Goal: Complete application form: Complete application form

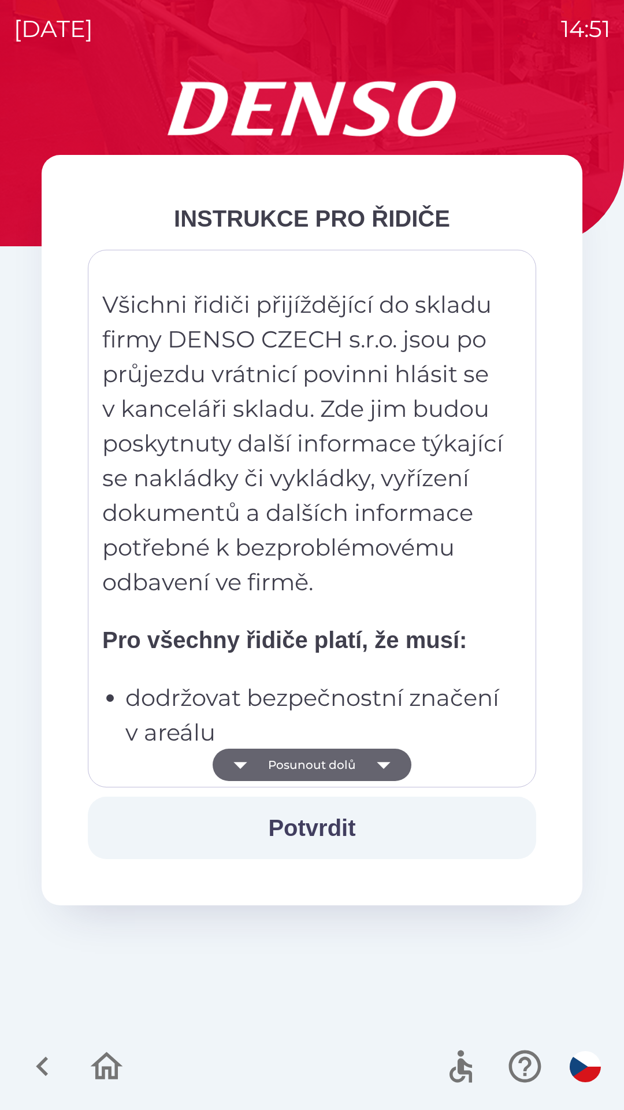
click at [360, 754] on button "Posunout dolů" at bounding box center [312, 764] width 199 height 32
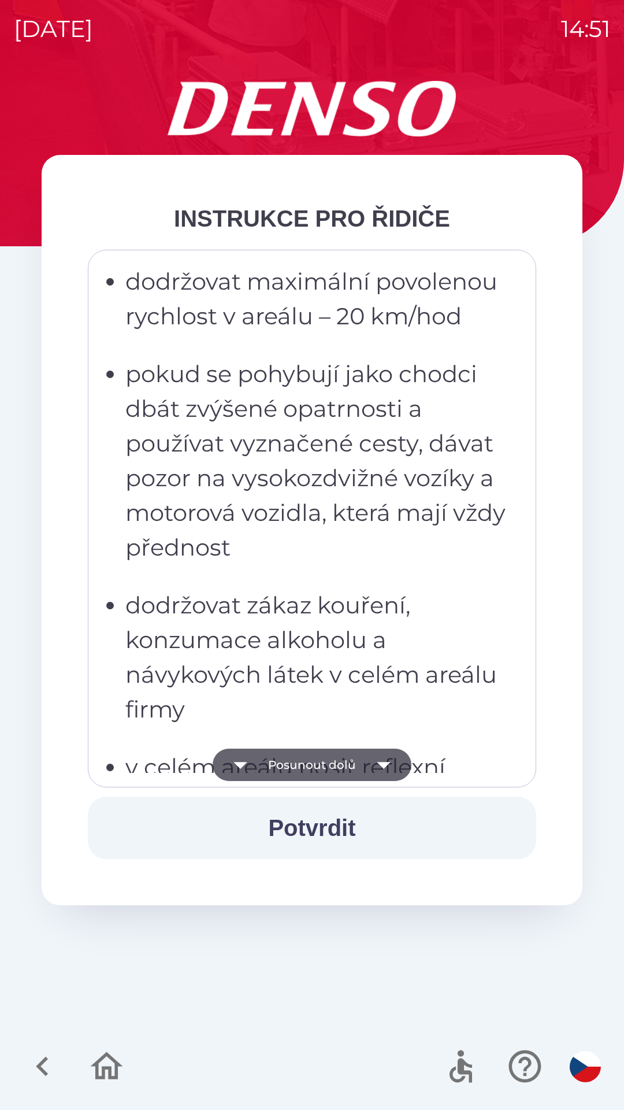
click at [364, 759] on button "Posunout dolů" at bounding box center [312, 764] width 199 height 32
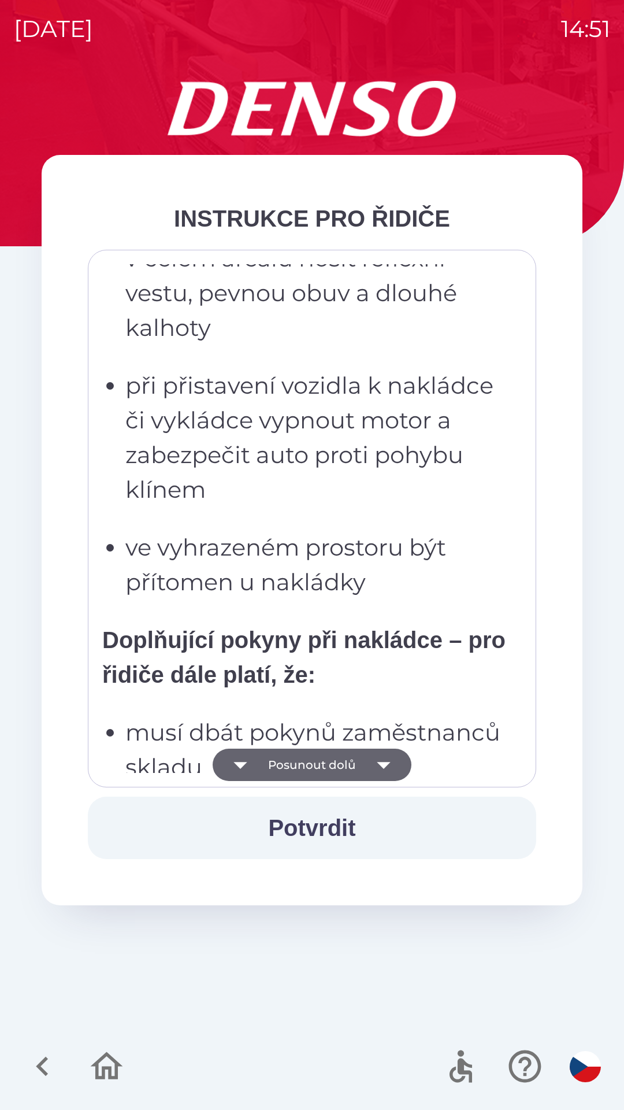
click at [365, 769] on button "Posunout dolů" at bounding box center [312, 764] width 199 height 32
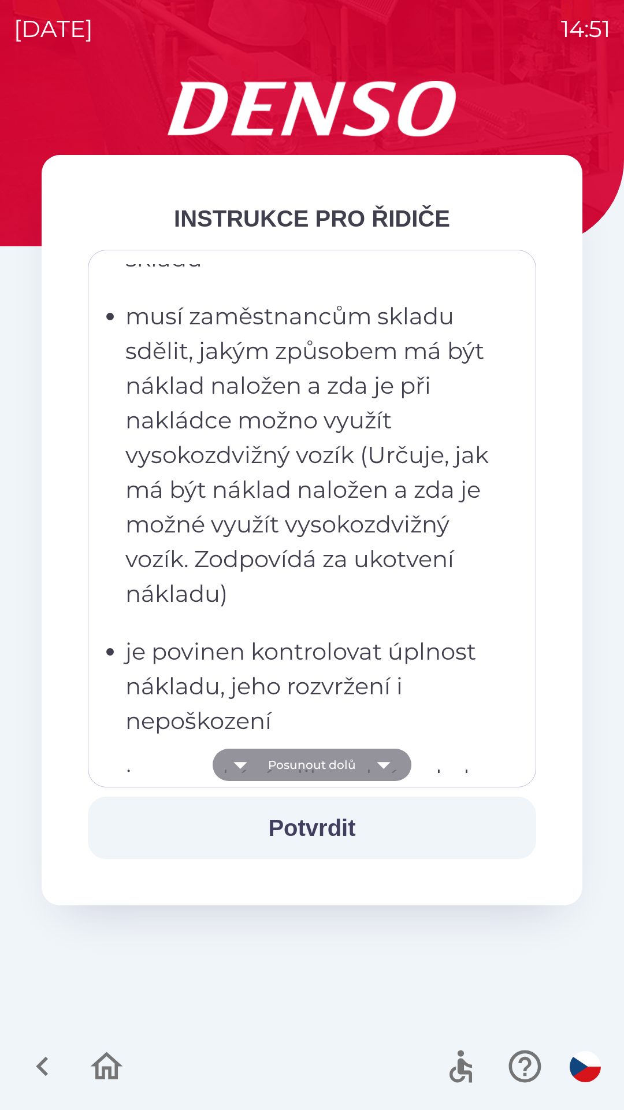
click at [368, 762] on icon "button" at bounding box center [384, 764] width 32 height 32
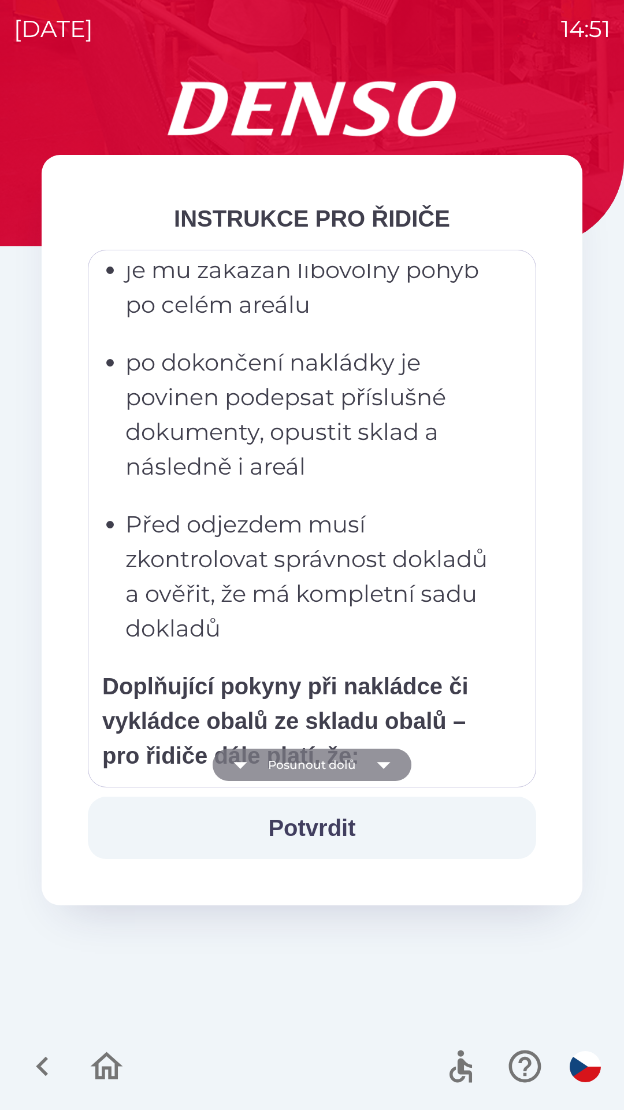
click at [370, 761] on icon "button" at bounding box center [384, 764] width 32 height 32
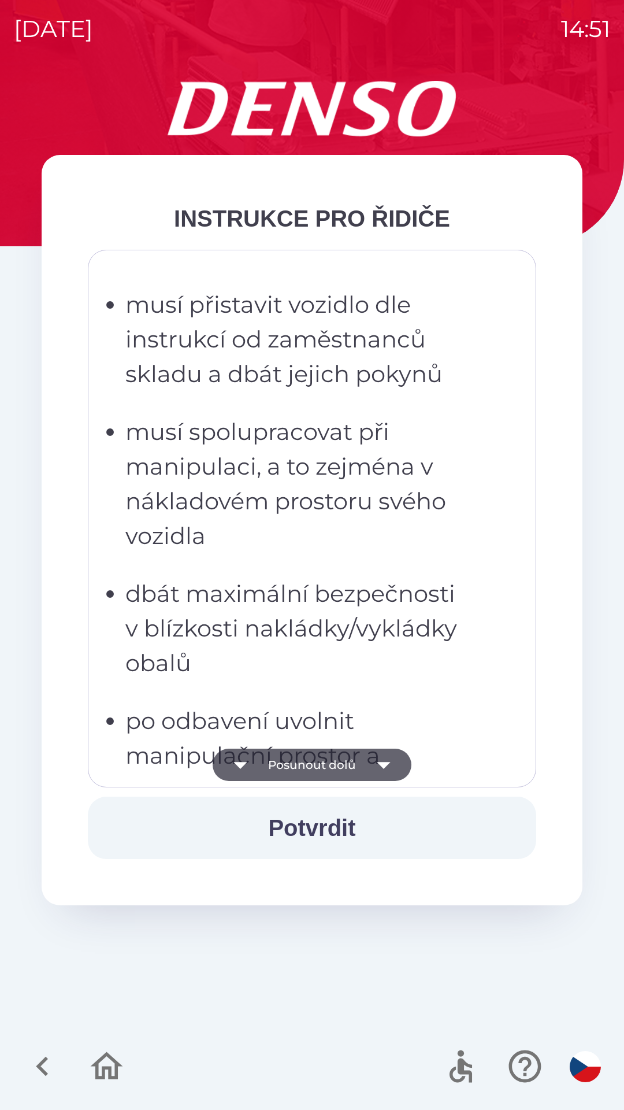
click at [373, 762] on icon "button" at bounding box center [384, 764] width 32 height 32
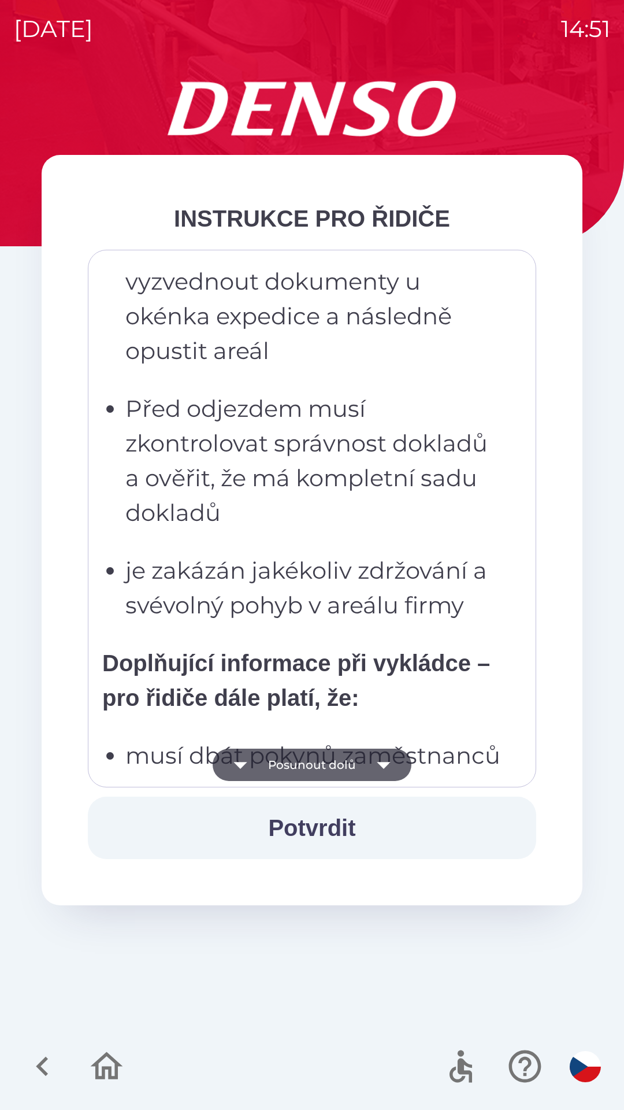
click at [373, 761] on icon "button" at bounding box center [384, 764] width 32 height 32
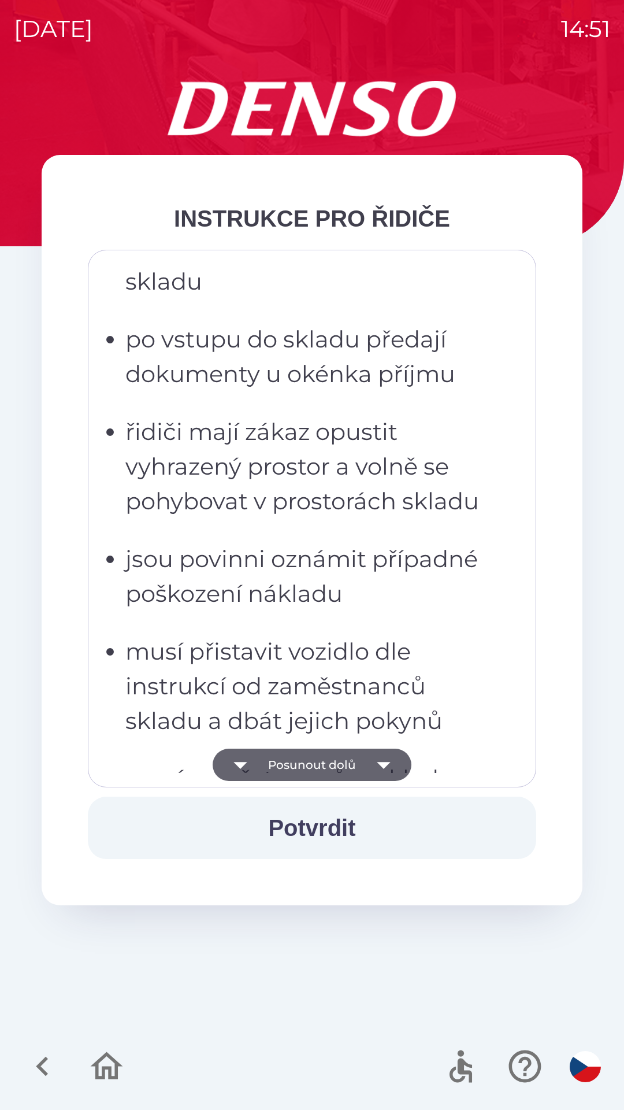
click at [369, 762] on icon "button" at bounding box center [384, 764] width 32 height 32
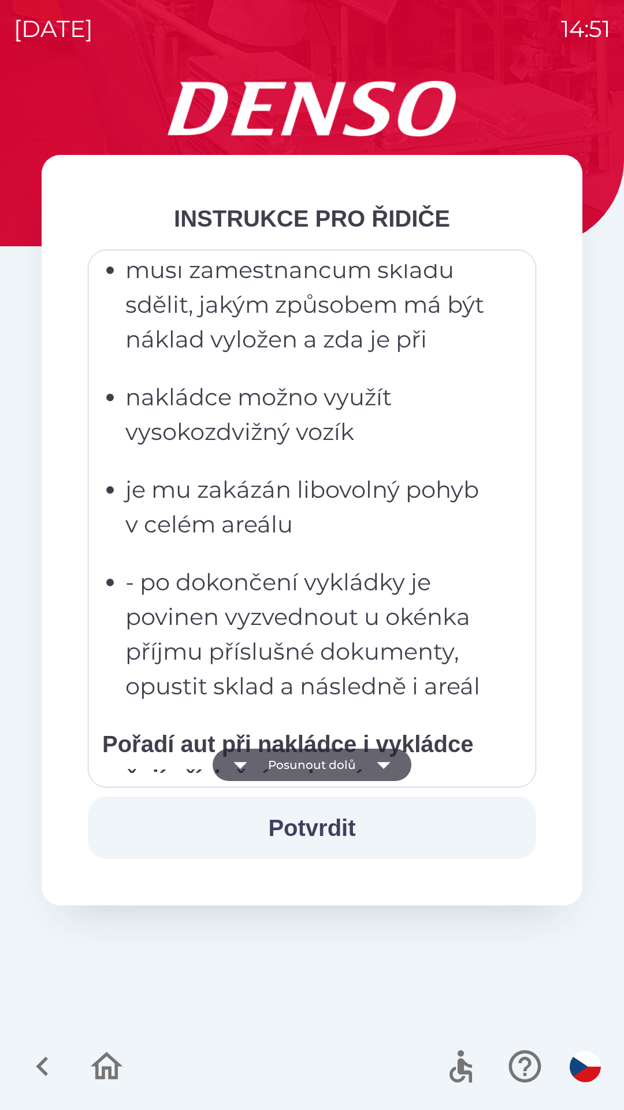
click at [368, 763] on icon "button" at bounding box center [384, 764] width 32 height 32
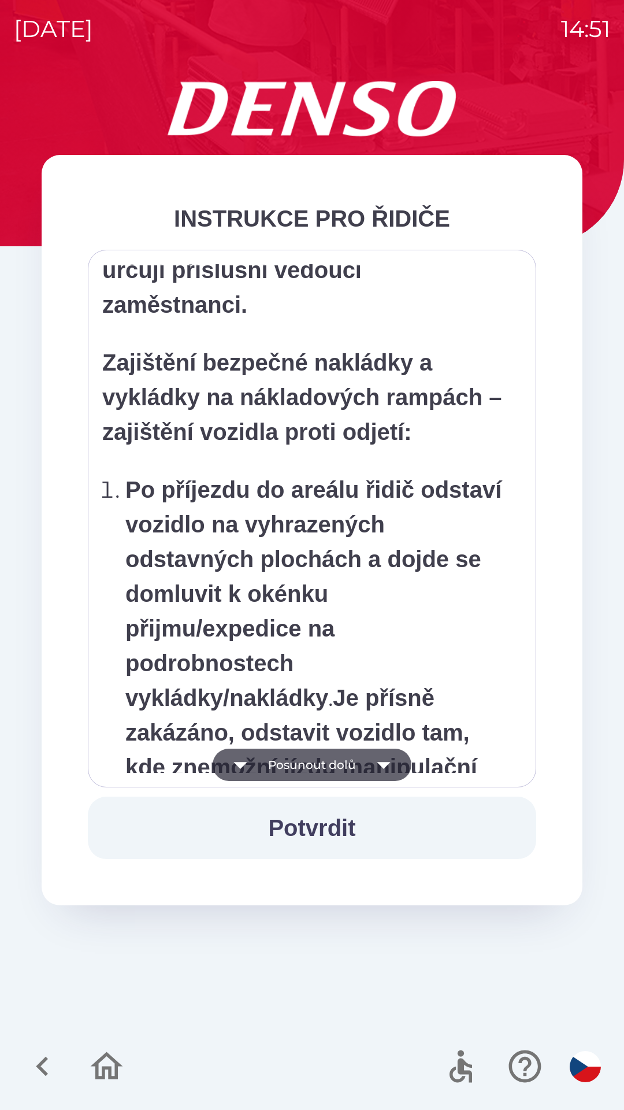
click at [372, 763] on icon "button" at bounding box center [384, 764] width 32 height 32
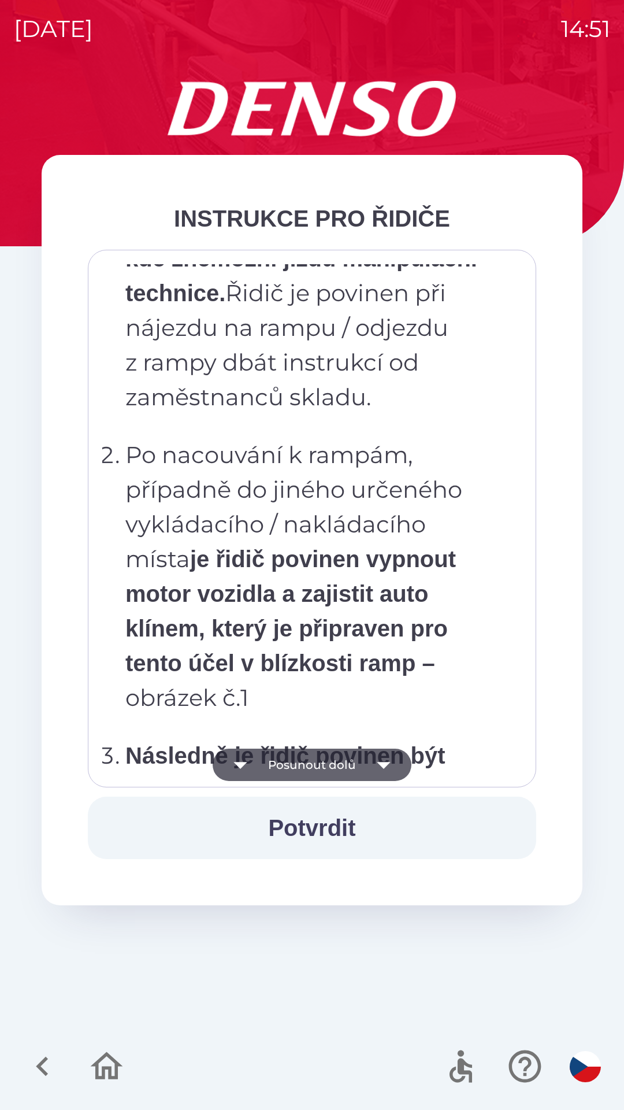
click at [372, 763] on icon "button" at bounding box center [384, 764] width 32 height 32
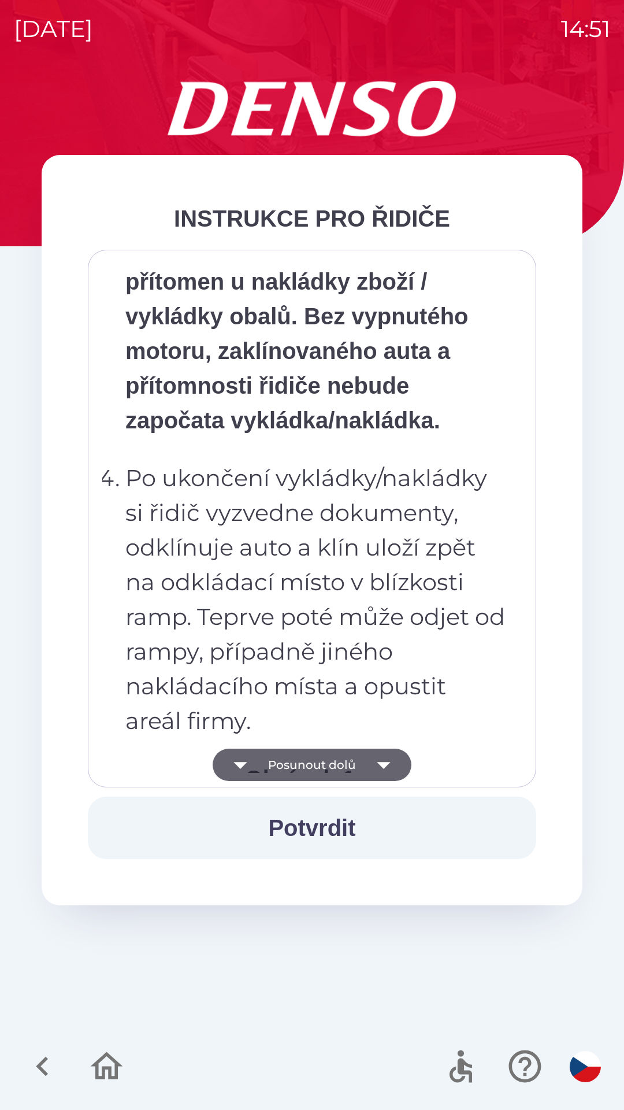
click at [370, 761] on icon "button" at bounding box center [384, 764] width 32 height 32
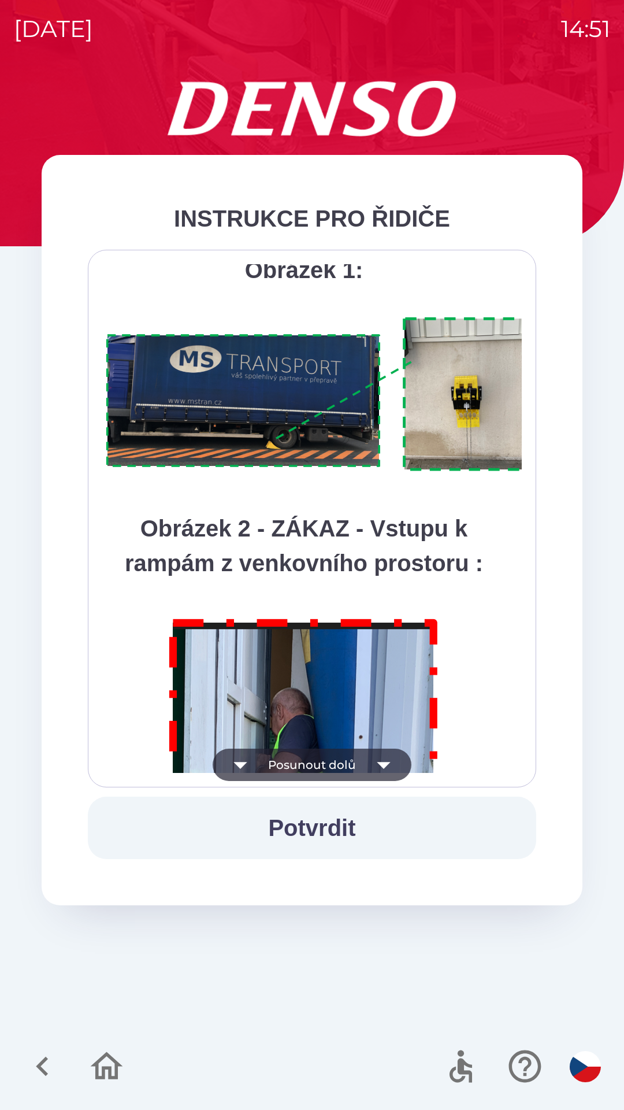
click at [368, 758] on icon "button" at bounding box center [384, 764] width 32 height 32
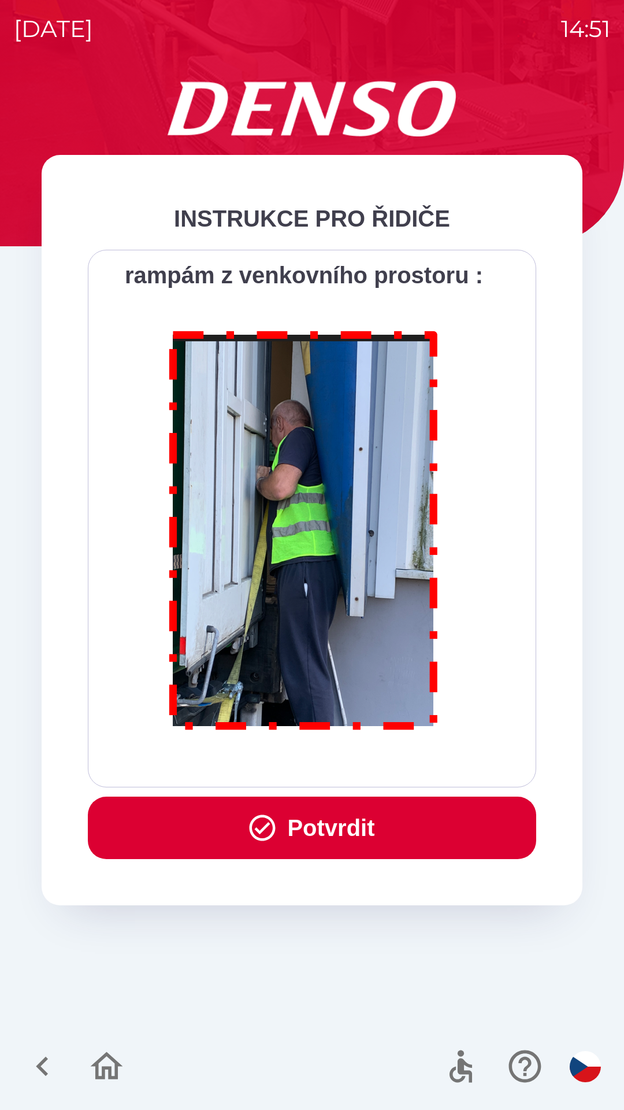
click at [364, 759] on div "Všichni řidiči přijíždějící do skladu firmy DENSO CZECH s.r.o. jsou po průjezdu…" at bounding box center [312, 518] width 420 height 509
click at [350, 825] on button "Potvrdit" at bounding box center [312, 827] width 448 height 62
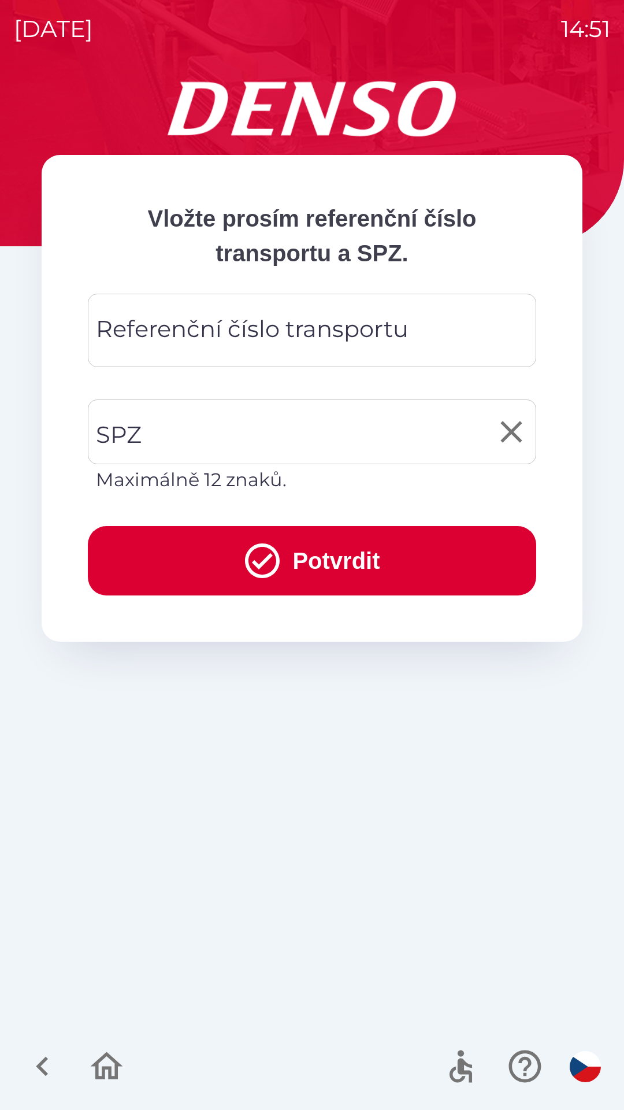
click at [284, 425] on input "SPZ" at bounding box center [303, 432] width 421 height 54
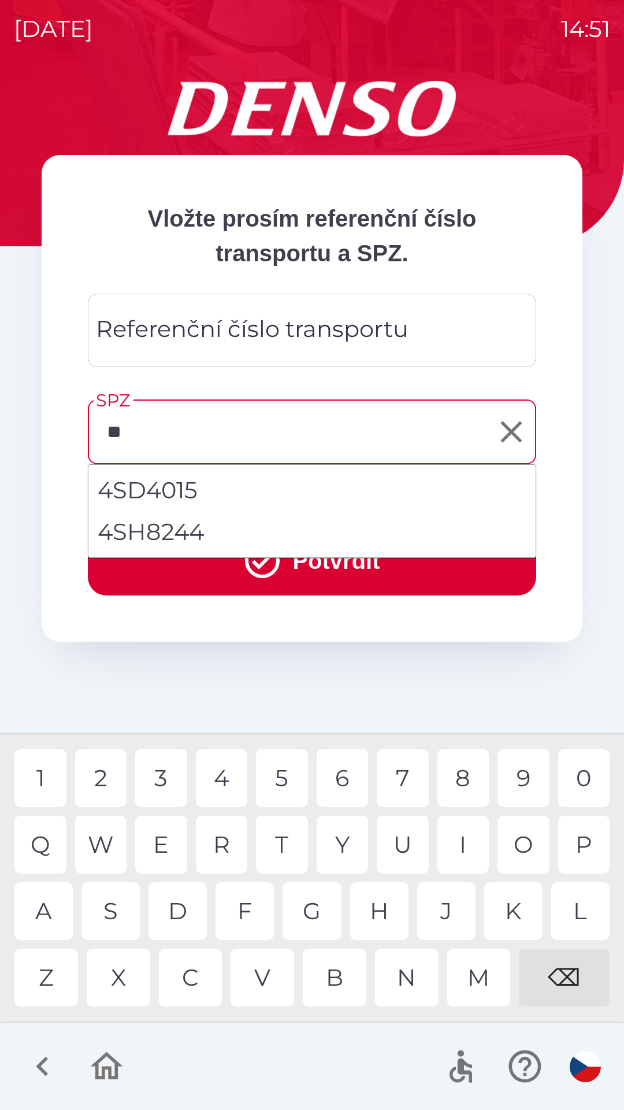
click at [118, 903] on div "S" at bounding box center [110, 911] width 58 height 58
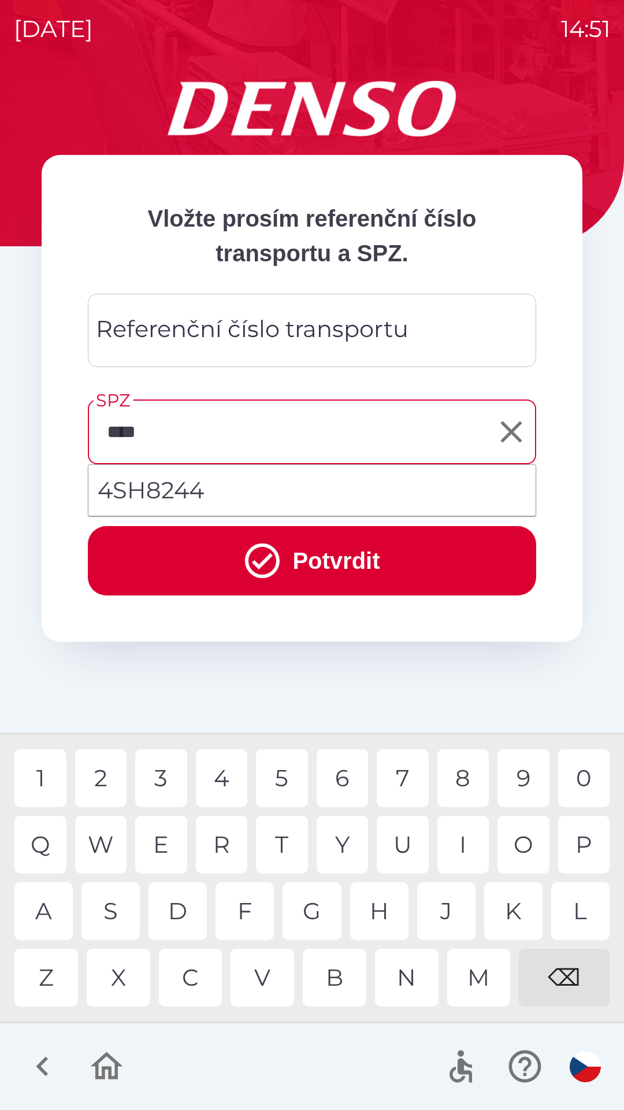
click at [465, 783] on div "8" at bounding box center [464, 778] width 52 height 58
click at [104, 765] on div "2" at bounding box center [101, 778] width 52 height 58
click at [224, 775] on div "4" at bounding box center [222, 778] width 52 height 58
type input "*******"
click at [204, 491] on li "4SH8244" at bounding box center [311, 490] width 447 height 42
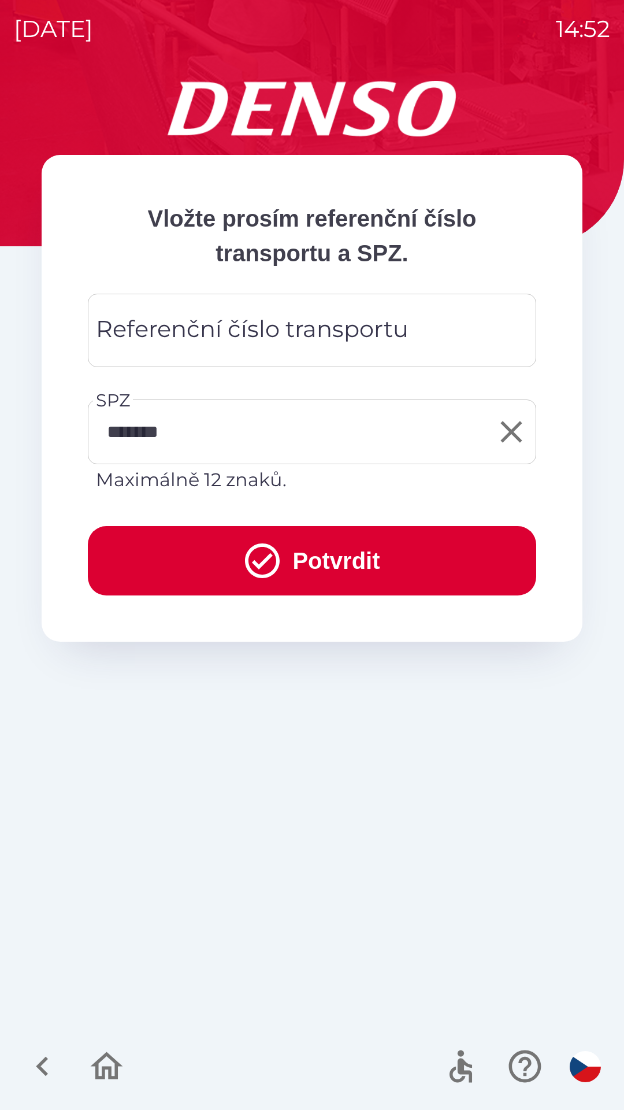
click at [346, 546] on button "Potvrdit" at bounding box center [312, 560] width 448 height 69
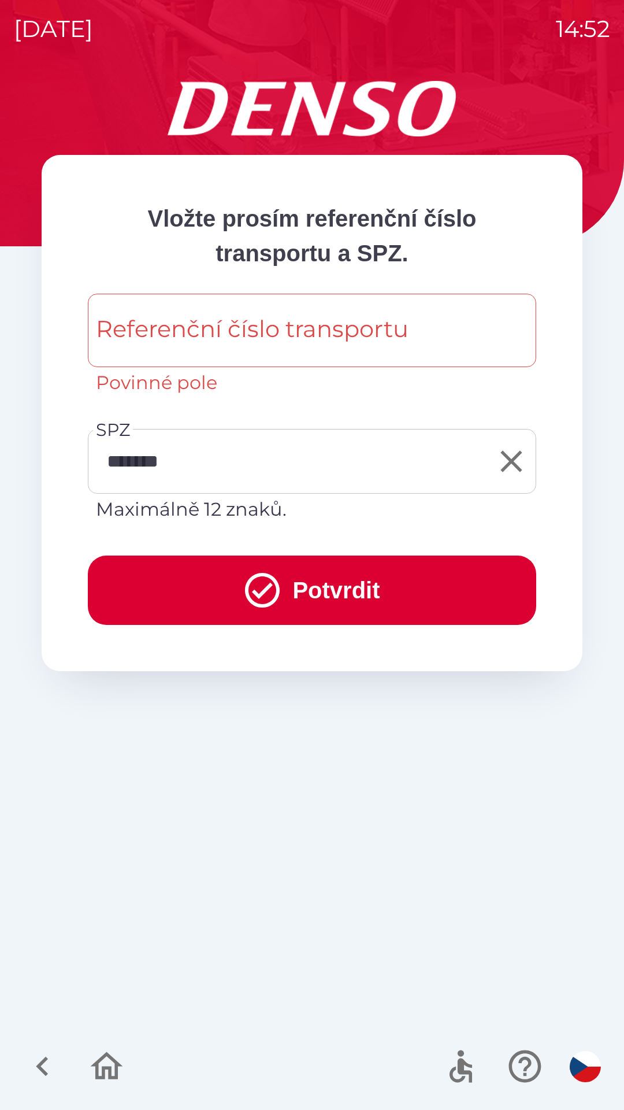
click at [331, 331] on div "Referenční číslo transportu Referenční číslo transportu Povinné pole" at bounding box center [312, 345] width 448 height 103
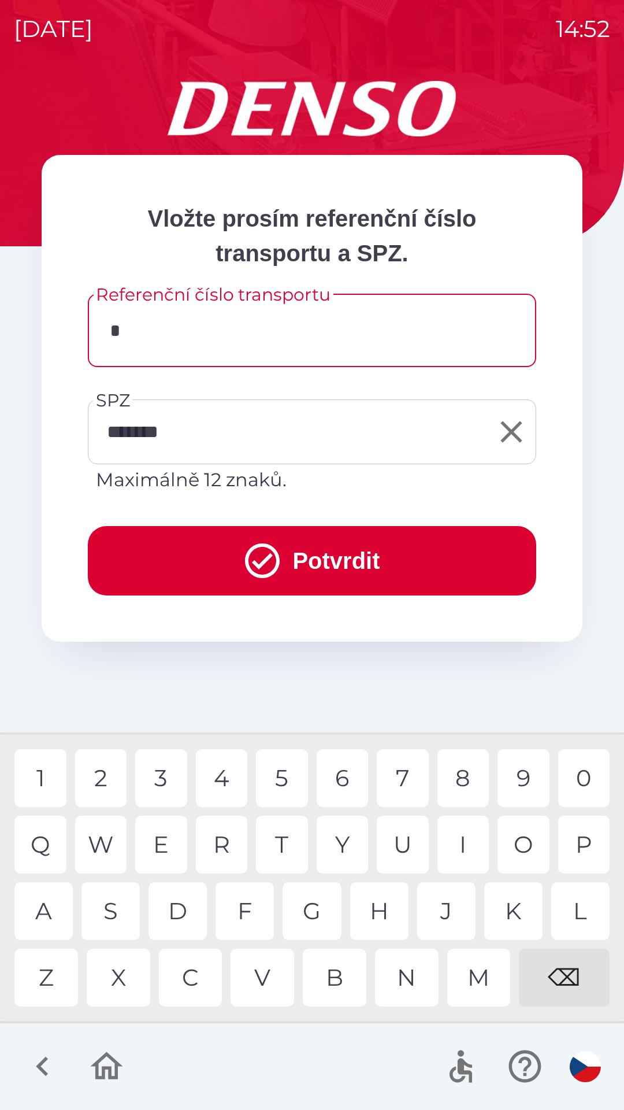
click at [409, 777] on div "7" at bounding box center [403, 778] width 52 height 58
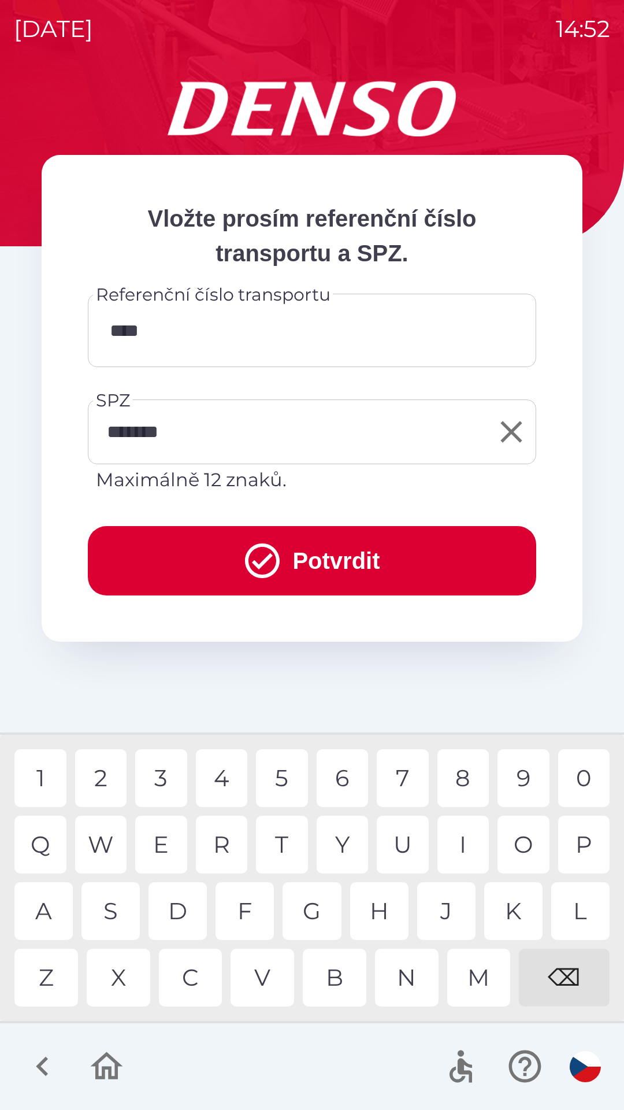
click at [583, 765] on div "0" at bounding box center [584, 778] width 52 height 58
click at [532, 774] on div "9" at bounding box center [524, 778] width 52 height 58
type input "********"
click at [286, 780] on div "5" at bounding box center [282, 778] width 52 height 58
click at [348, 547] on button "Potvrdit" at bounding box center [312, 560] width 448 height 69
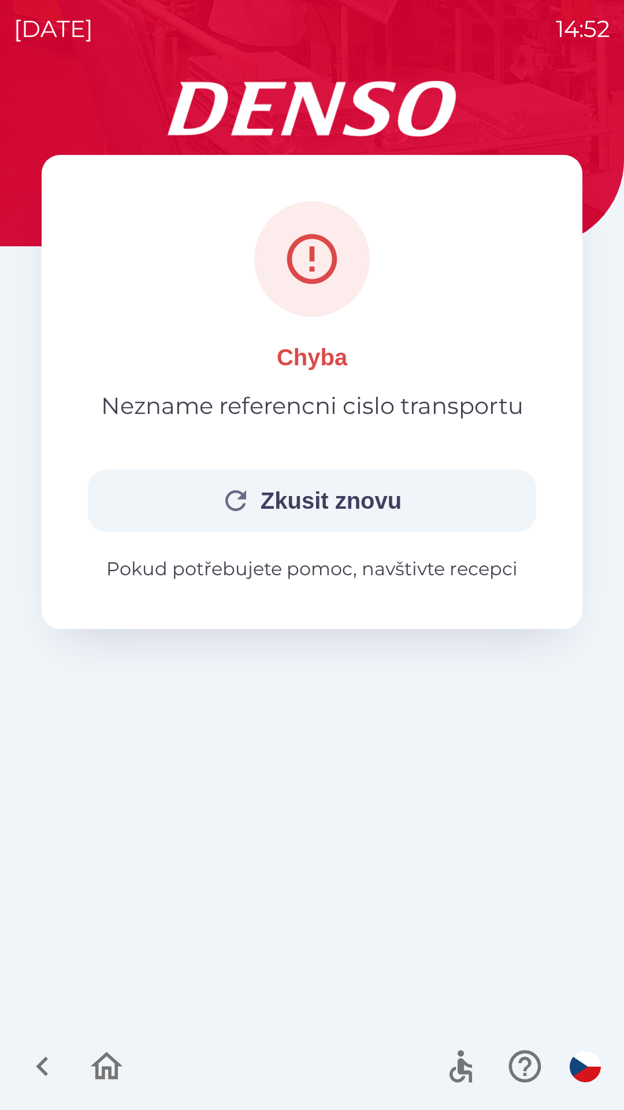
click at [350, 498] on button "Zkusit znovu" at bounding box center [312, 500] width 448 height 62
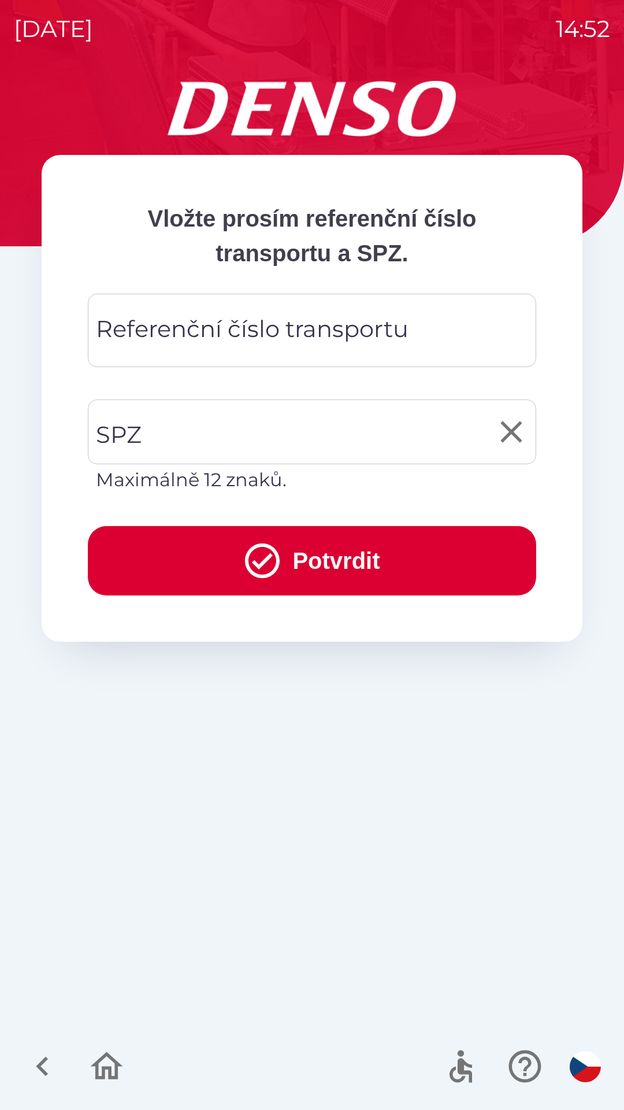
click at [361, 431] on input "SPZ" at bounding box center [303, 432] width 421 height 54
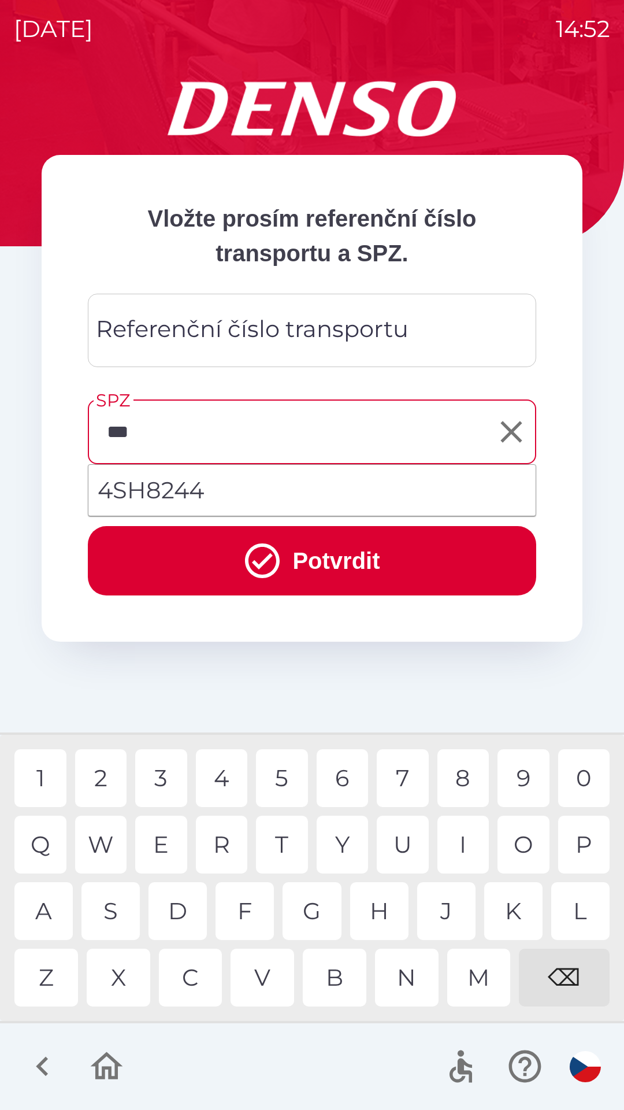
click at [385, 896] on div "H" at bounding box center [379, 911] width 58 height 58
click at [228, 772] on div "4" at bounding box center [222, 778] width 52 height 58
type input "*******"
click at [264, 336] on div "Referenční číslo transportu Referenční číslo transportu" at bounding box center [312, 330] width 448 height 73
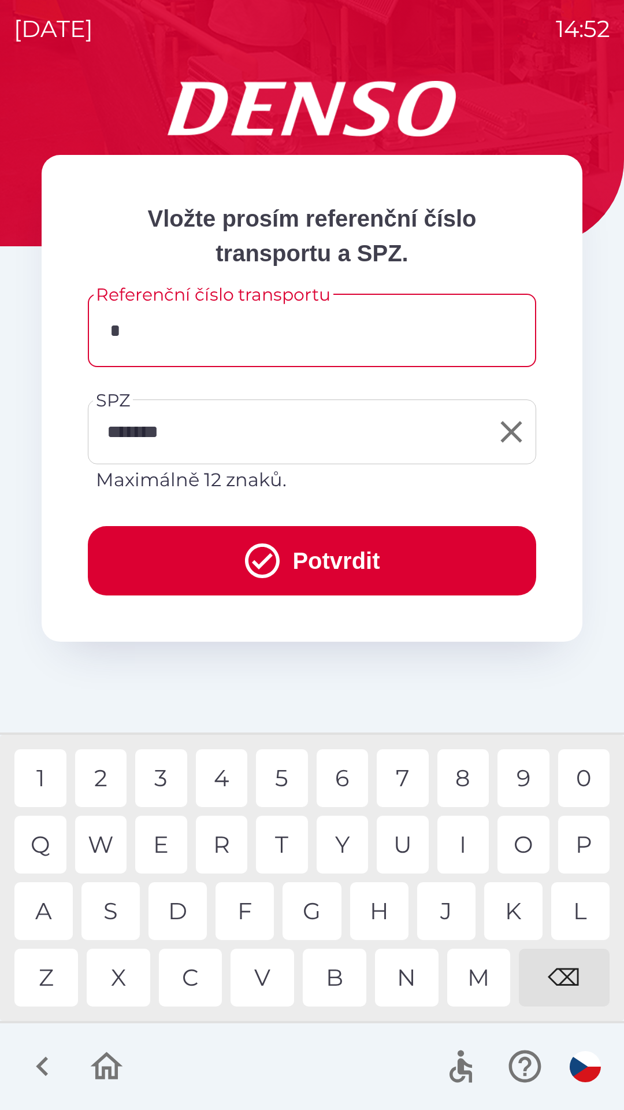
click at [579, 841] on div "P" at bounding box center [584, 844] width 52 height 58
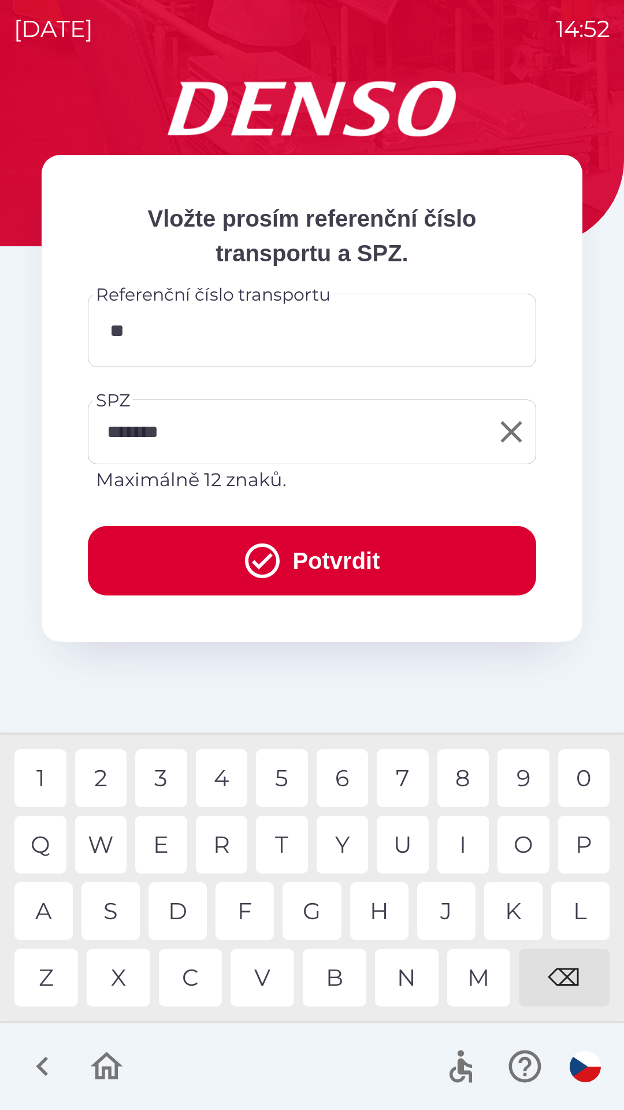
click at [60, 774] on div "1" at bounding box center [40, 778] width 52 height 58
click at [232, 768] on div "4" at bounding box center [222, 778] width 52 height 58
click at [49, 766] on div "1" at bounding box center [40, 778] width 52 height 58
click at [586, 769] on div "0" at bounding box center [584, 778] width 52 height 58
type input "**********"
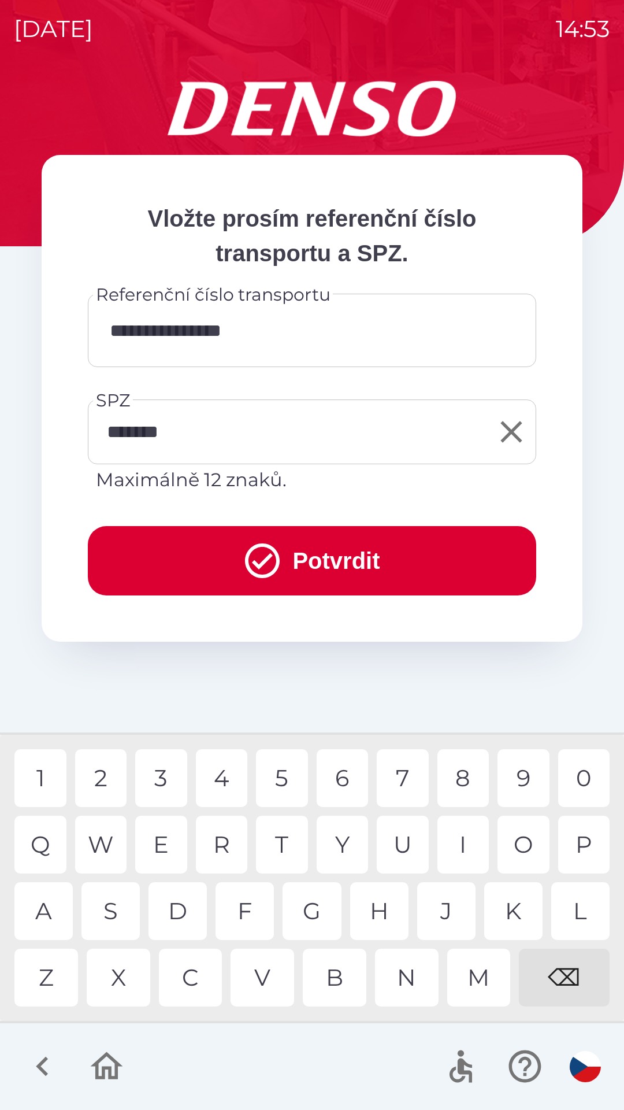
click at [339, 559] on button "Potvrdit" at bounding box center [312, 560] width 448 height 69
